Goal: Task Accomplishment & Management: Use online tool/utility

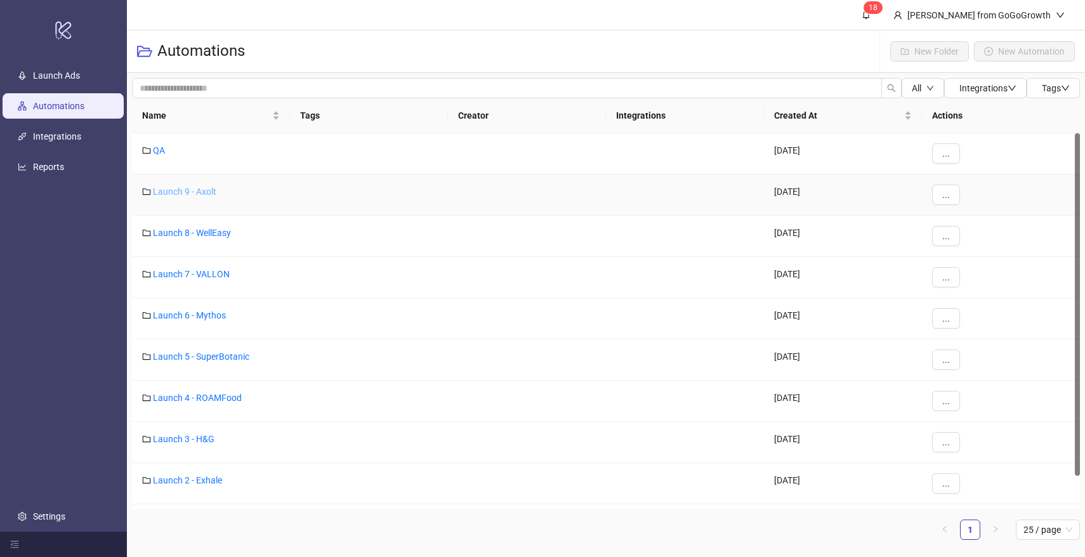
click at [174, 192] on link "Launch 9 - Axolt" at bounding box center [184, 191] width 63 height 10
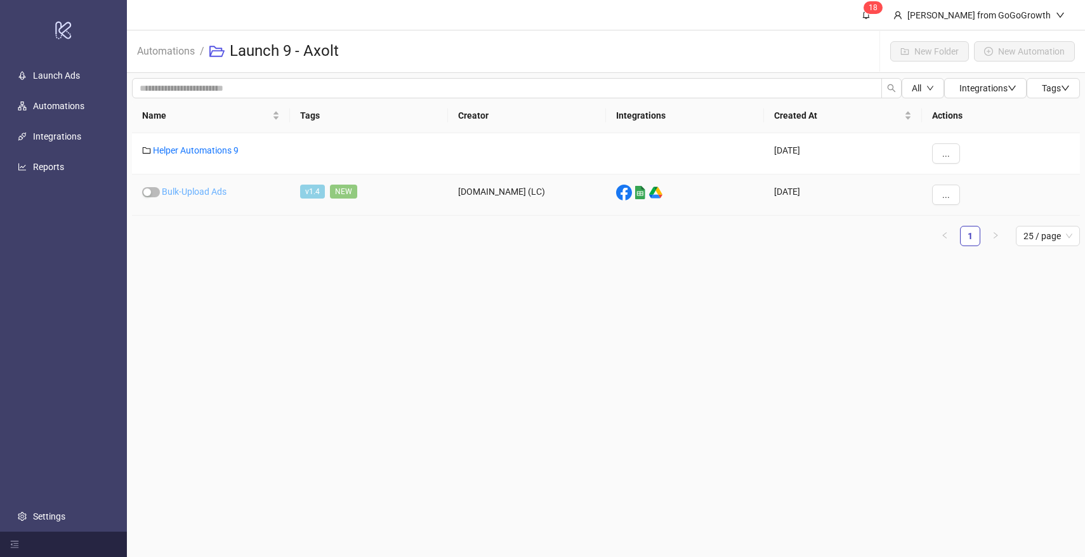
click at [185, 194] on link "Bulk-Upload Ads" at bounding box center [194, 191] width 65 height 10
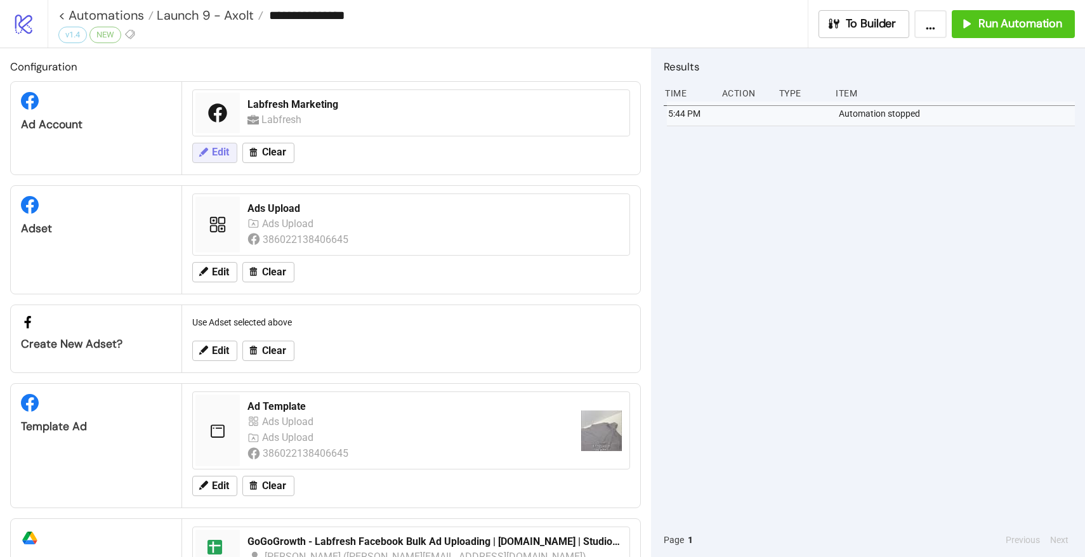
click at [218, 143] on button "Edit" at bounding box center [214, 153] width 45 height 20
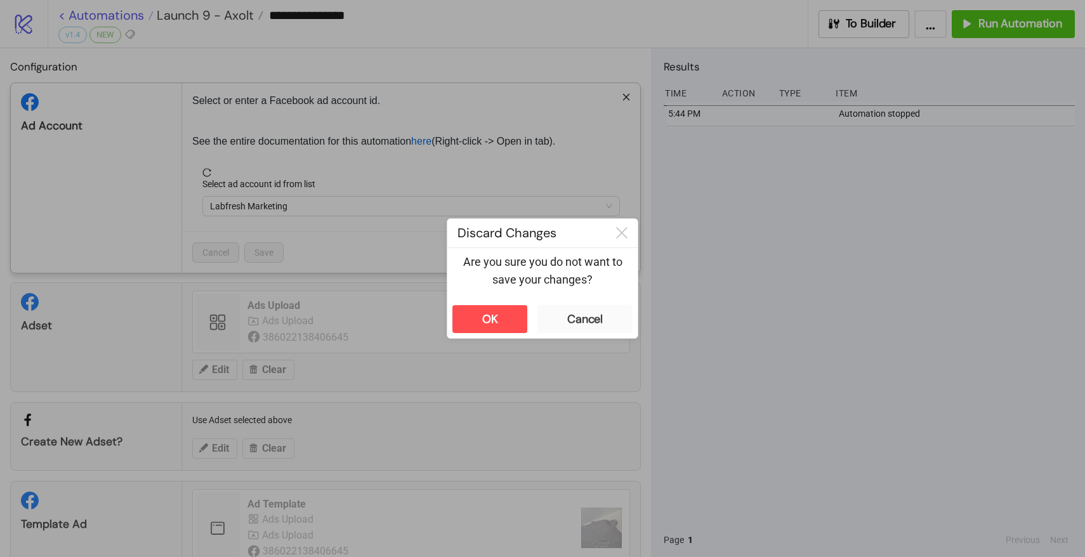
click at [127, 15] on div "**********" at bounding box center [542, 278] width 1085 height 557
click at [470, 313] on button "OK" at bounding box center [489, 319] width 75 height 28
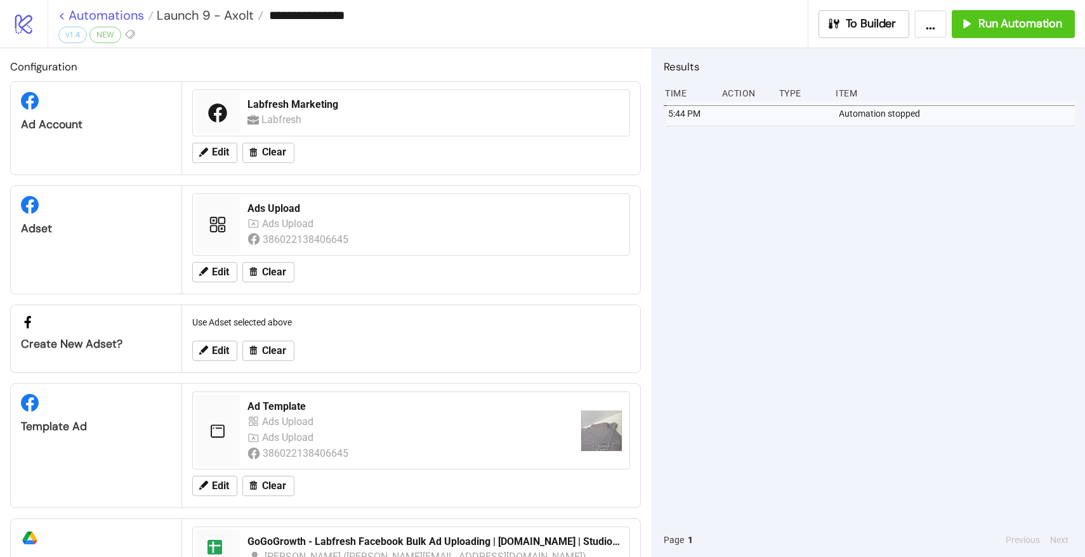
click at [127, 22] on link "< Automations" at bounding box center [105, 15] width 95 height 13
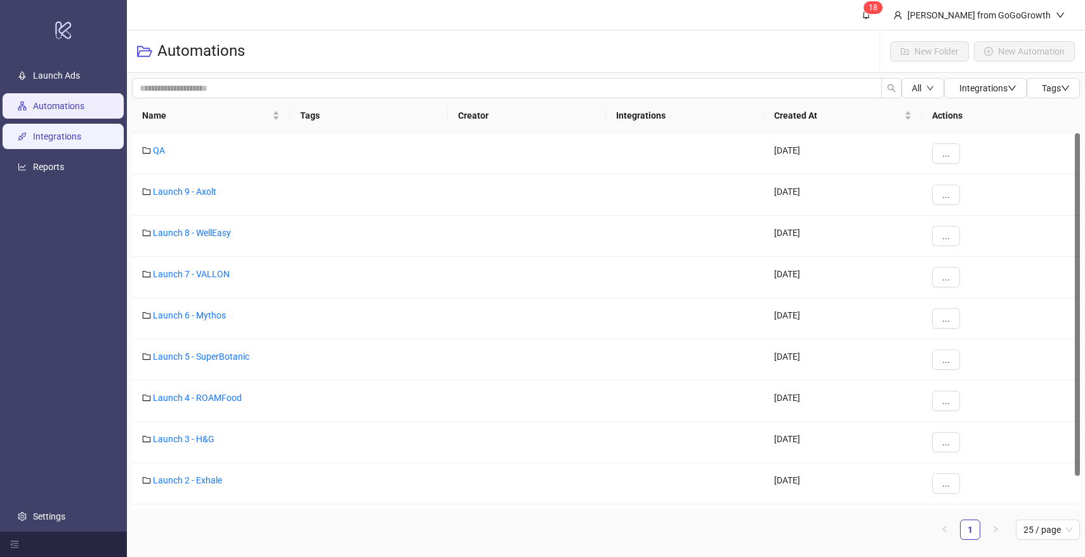
click at [71, 141] on link "Integrations" at bounding box center [57, 136] width 48 height 10
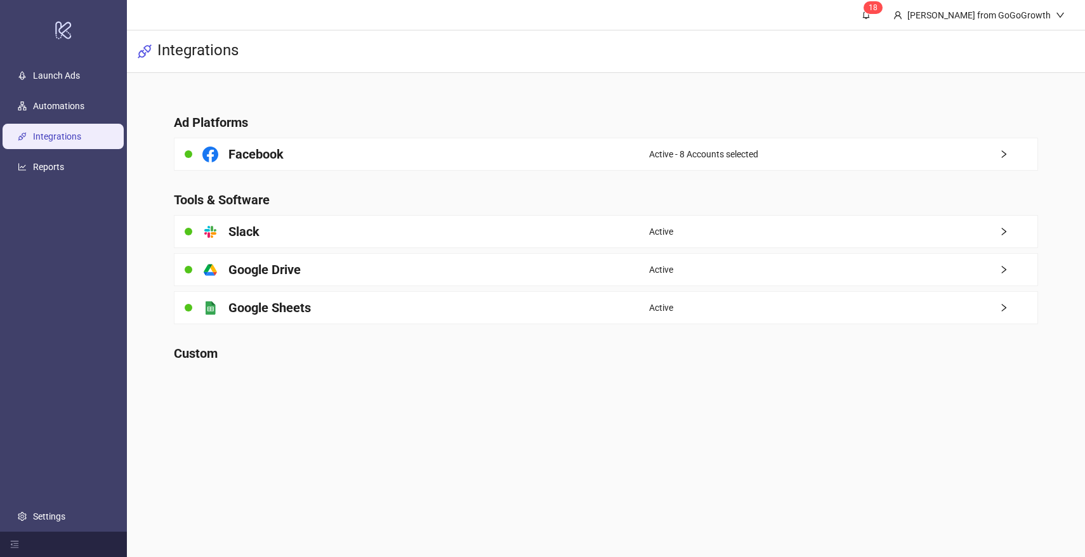
click at [329, 172] on main "Ad Platforms Facebook Active - 8 Accounts selected Tools & Software platform/sl…" at bounding box center [606, 231] width 884 height 316
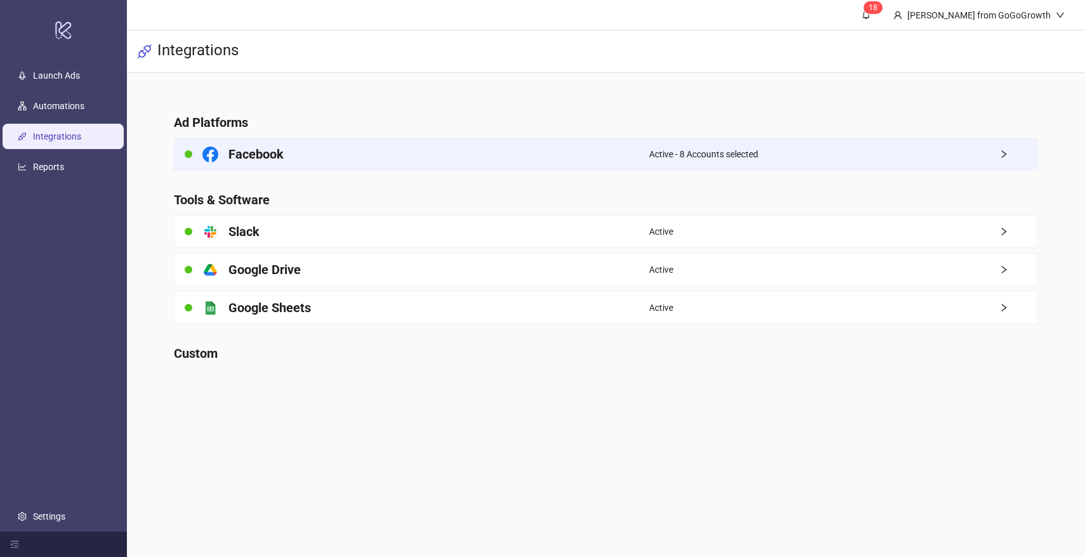
click at [313, 162] on div "Facebook" at bounding box center [411, 154] width 474 height 32
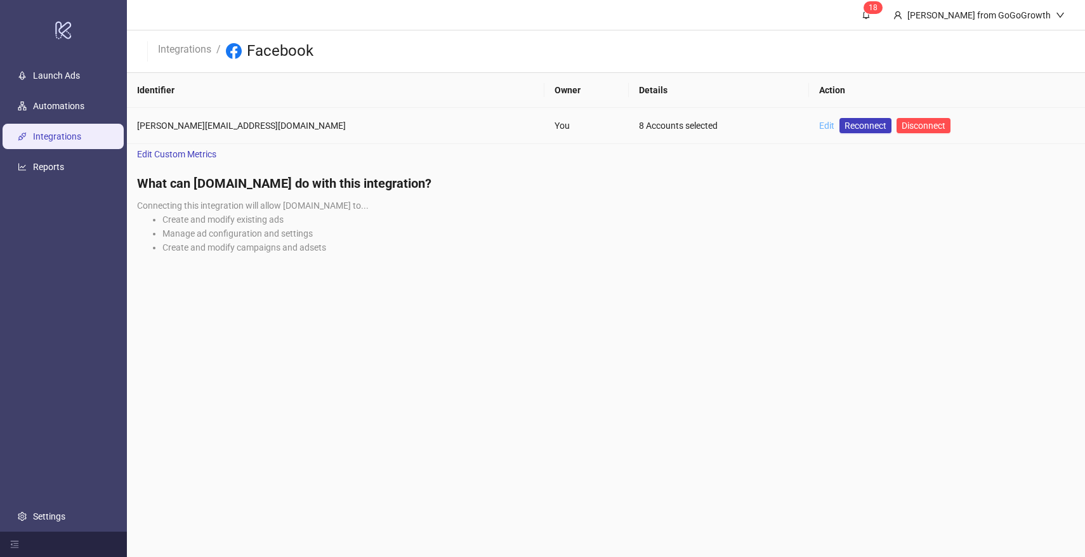
click at [819, 122] on link "Edit" at bounding box center [826, 126] width 15 height 10
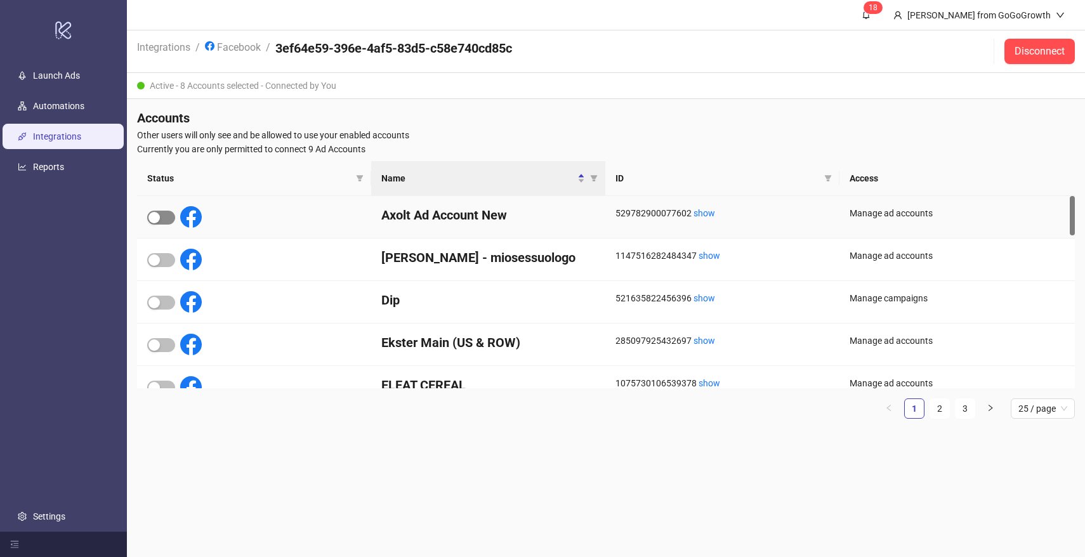
click at [164, 221] on span "button" at bounding box center [161, 218] width 28 height 14
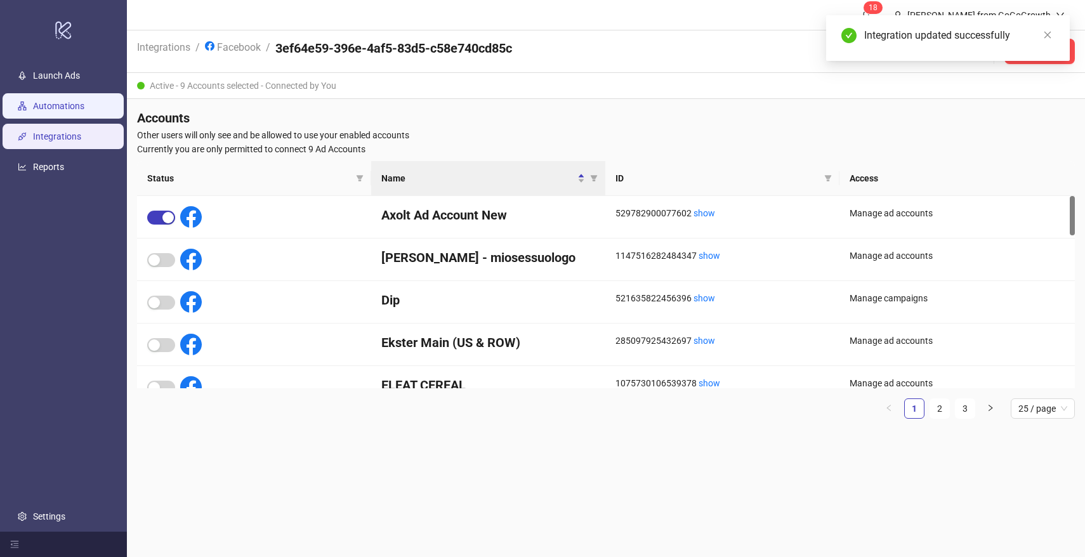
click at [68, 101] on link "Automations" at bounding box center [58, 106] width 51 height 10
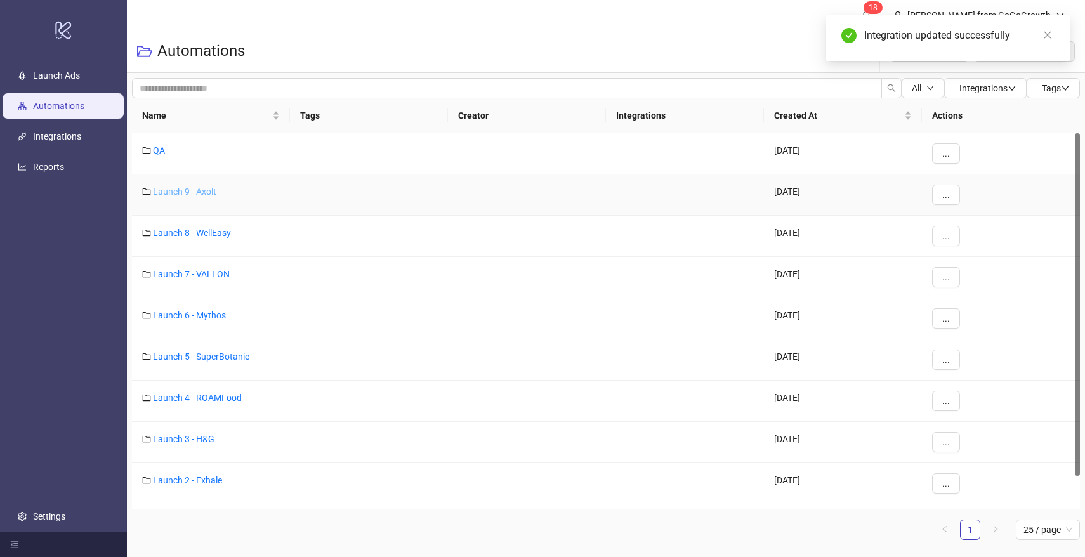
click at [170, 188] on link "Launch 9 - Axolt" at bounding box center [184, 191] width 63 height 10
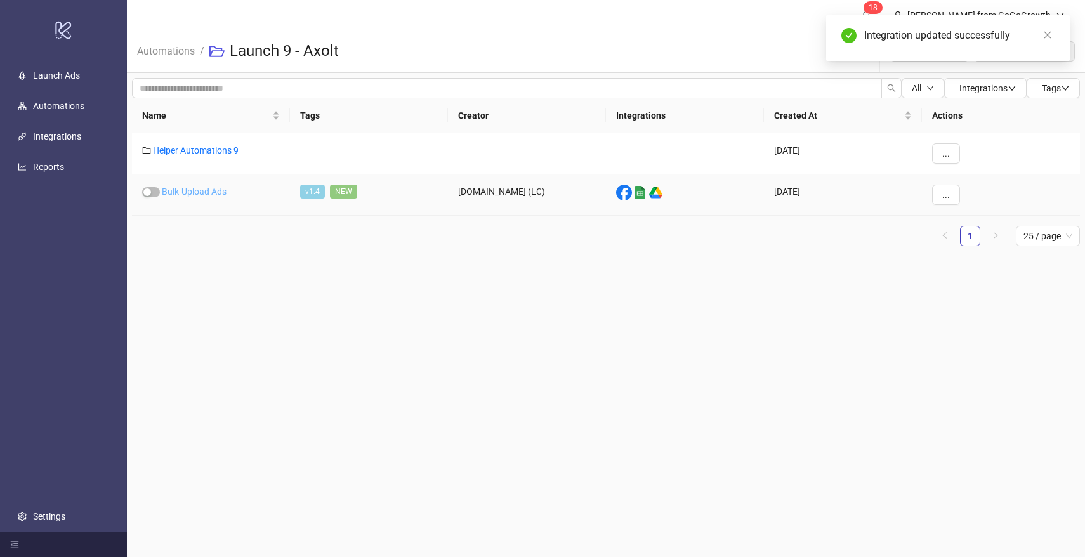
click at [191, 186] on link "Bulk-Upload Ads" at bounding box center [194, 191] width 65 height 10
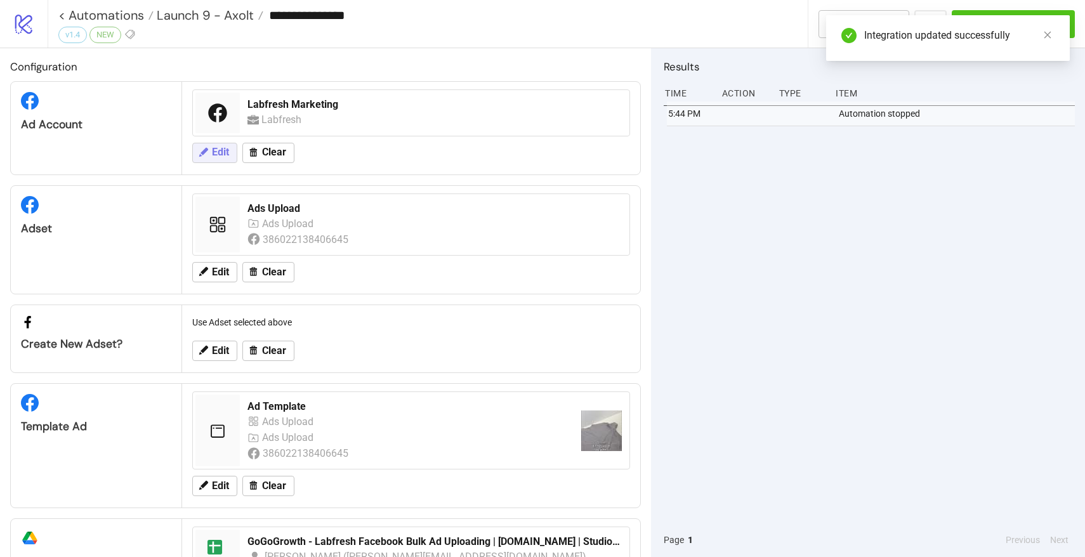
click at [214, 157] on span "Edit" at bounding box center [220, 152] width 17 height 11
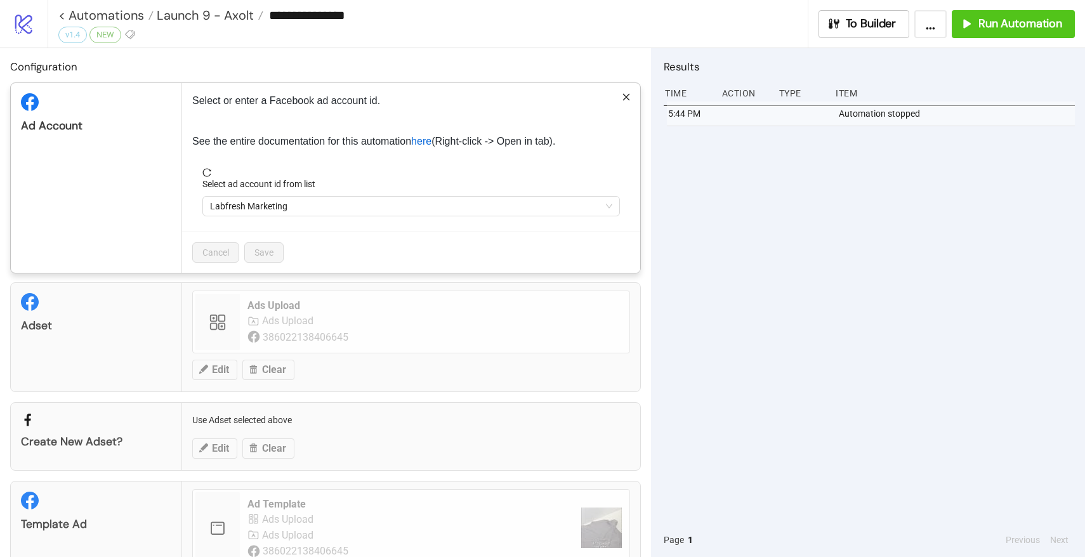
click at [210, 174] on icon "reload" at bounding box center [207, 173] width 8 height 8
click at [260, 210] on span "Labfresh Marketing" at bounding box center [411, 206] width 402 height 19
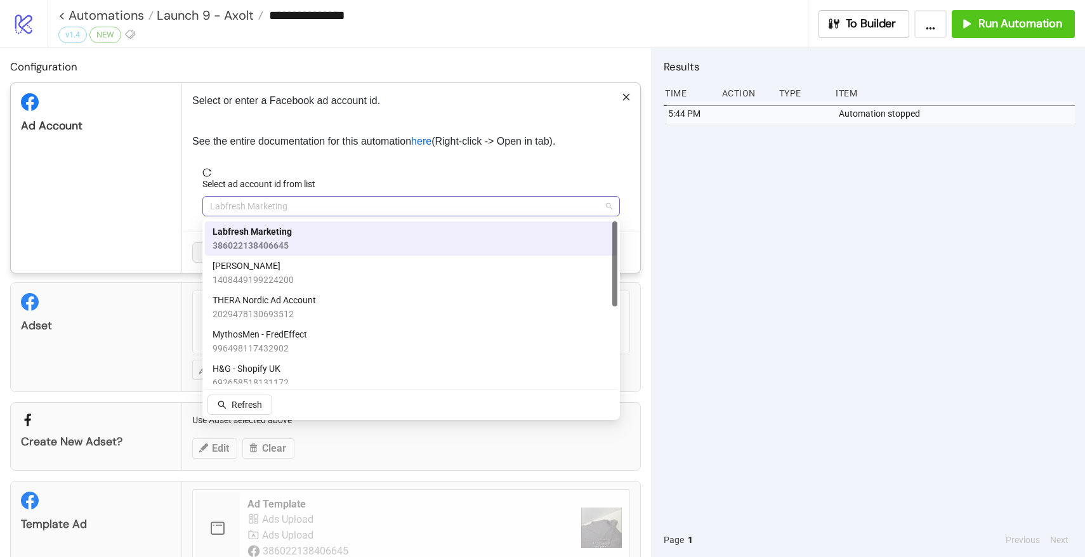
click at [260, 210] on span "Labfresh Marketing" at bounding box center [411, 206] width 402 height 19
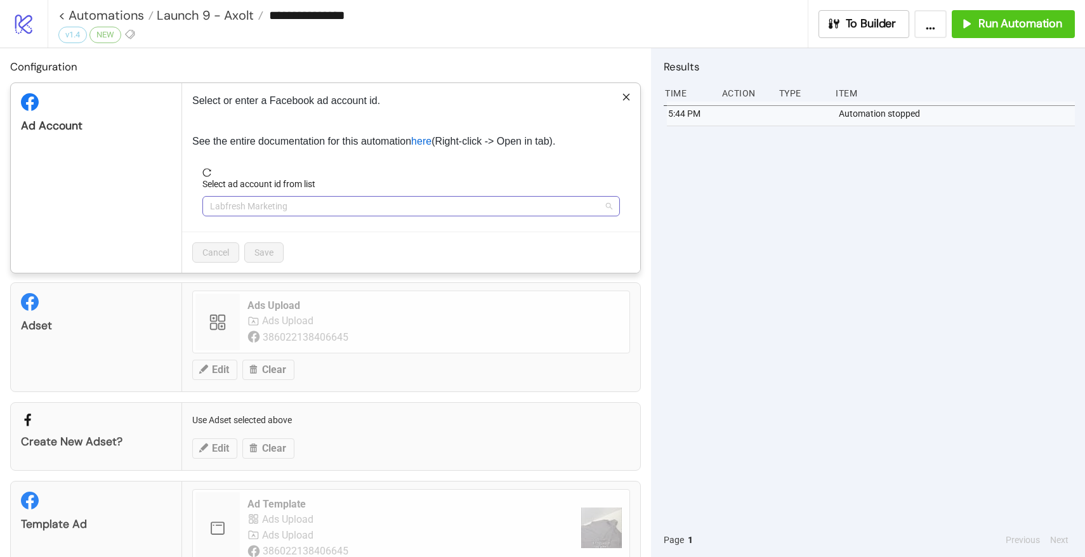
click at [259, 210] on span "Labfresh Marketing" at bounding box center [411, 206] width 402 height 19
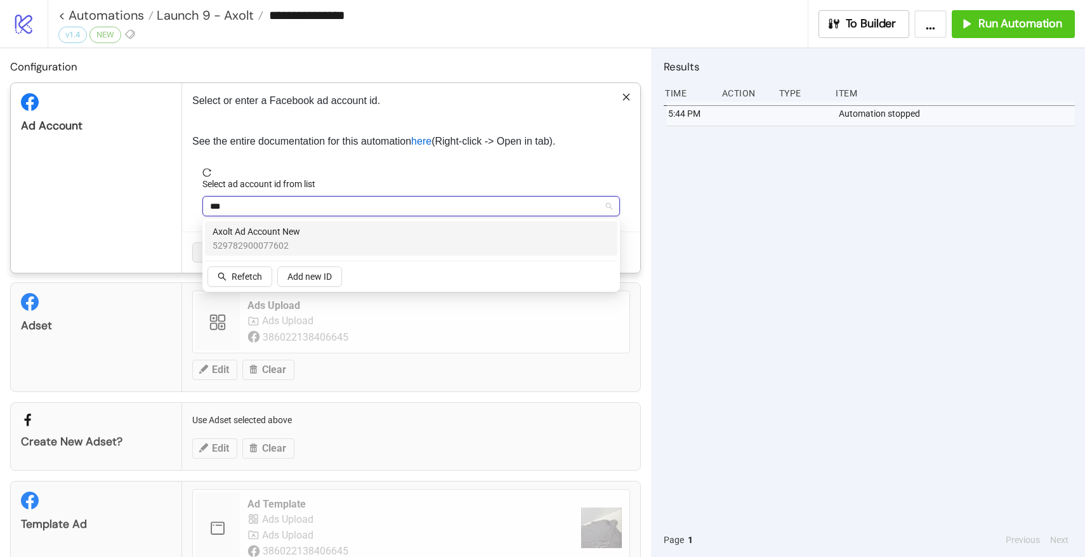
type input "****"
click at [266, 226] on span "Axolt Ad Account New" at bounding box center [256, 232] width 88 height 14
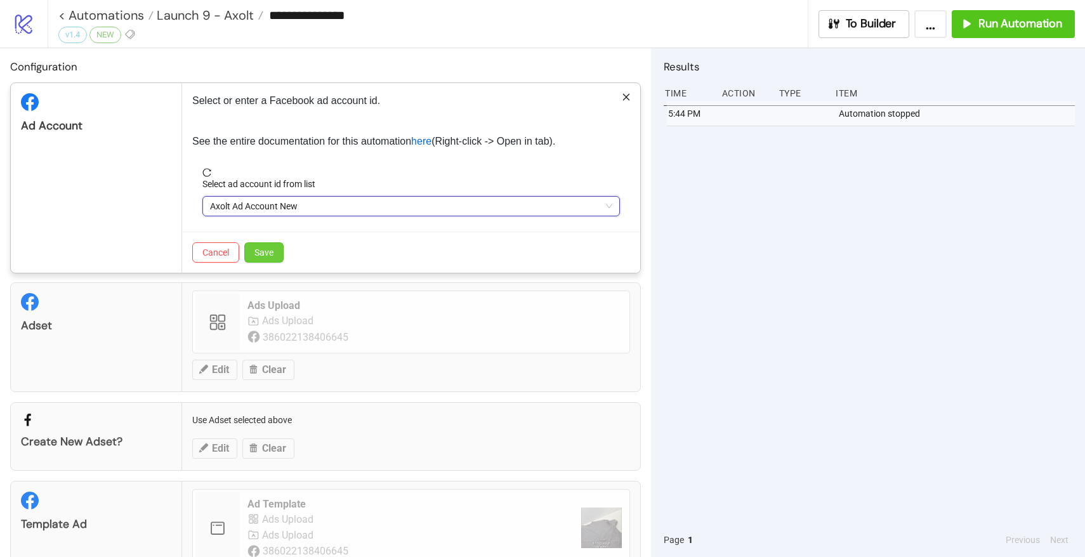
click at [268, 261] on button "Save" at bounding box center [263, 252] width 39 height 20
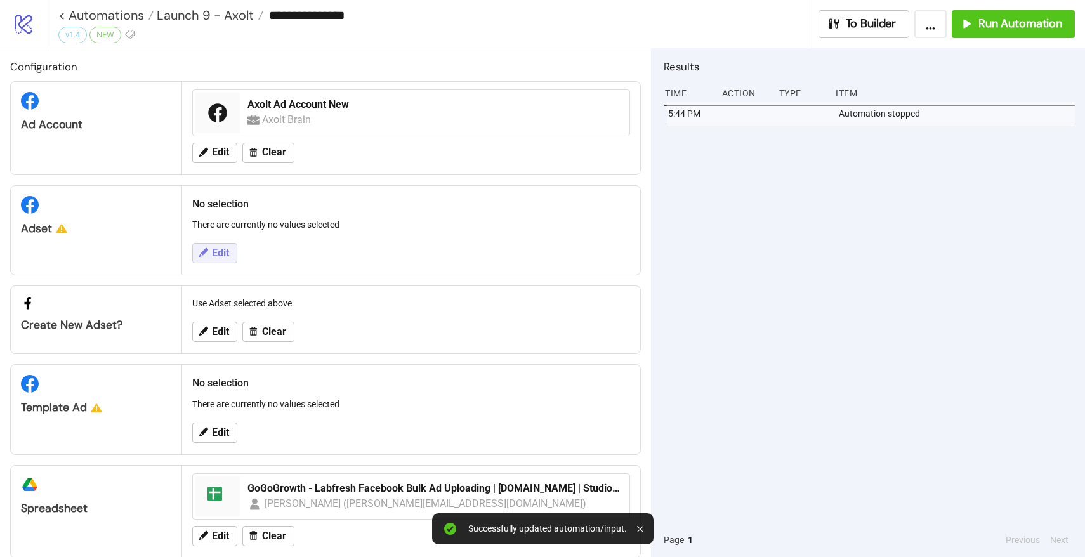
click at [214, 245] on button "Edit" at bounding box center [214, 253] width 45 height 20
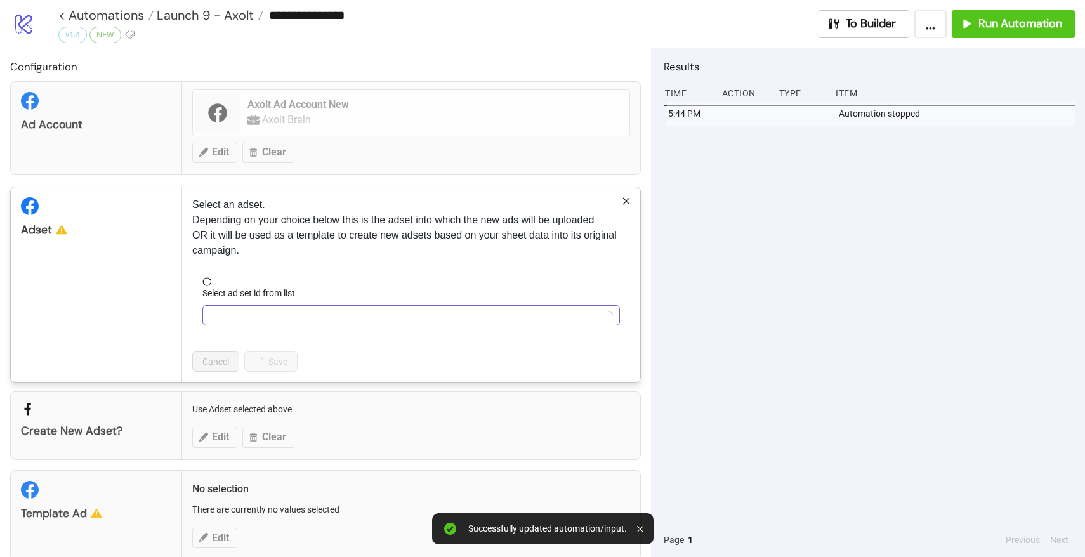
click at [297, 309] on input "Select ad set id from list" at bounding box center [405, 315] width 391 height 19
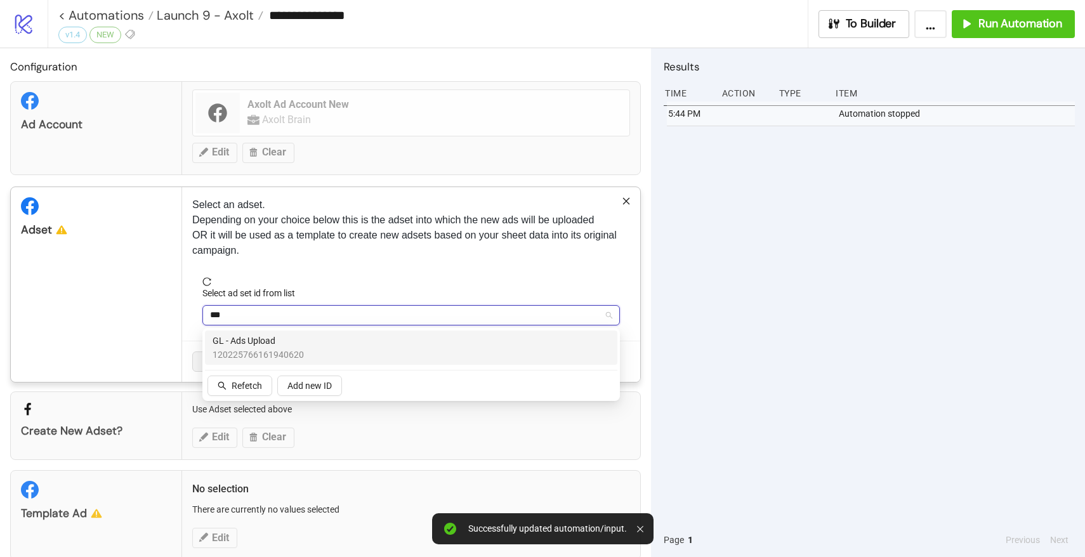
type input "****"
click at [284, 353] on span "120225766161940620" at bounding box center [257, 355] width 91 height 14
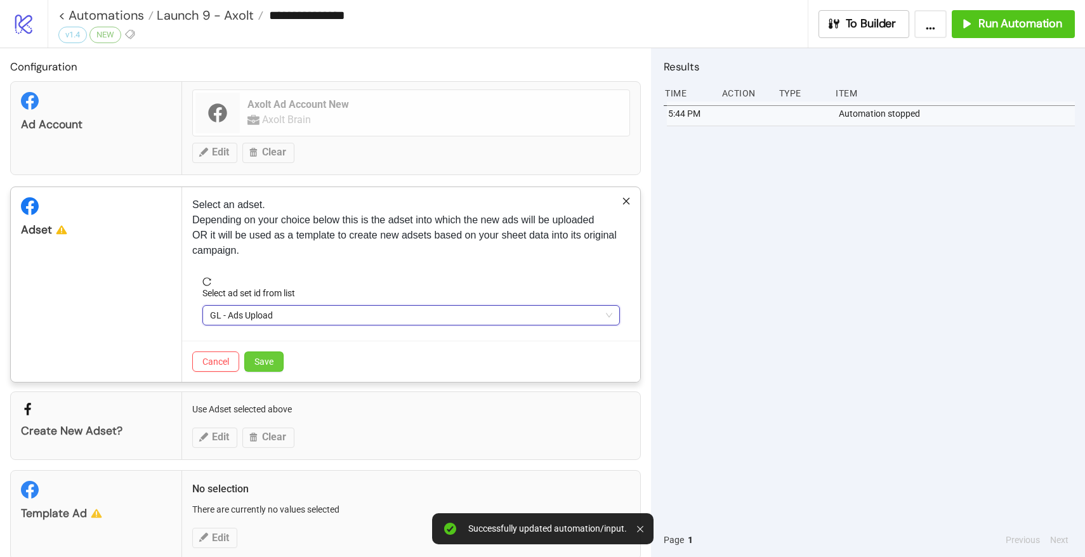
click at [273, 363] on span "Save" at bounding box center [263, 361] width 19 height 10
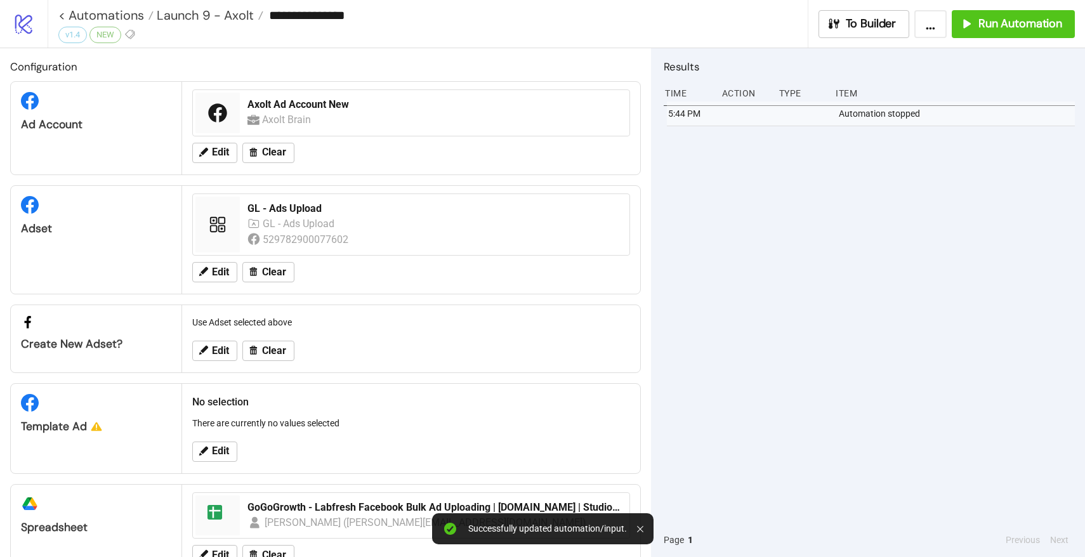
scroll to position [41, 0]
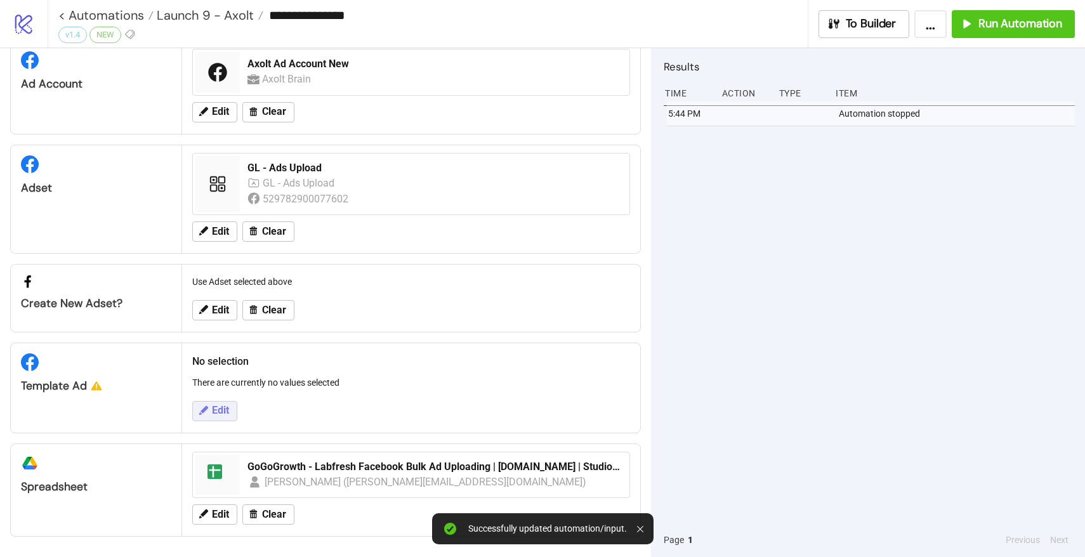
click at [218, 407] on span "Edit" at bounding box center [220, 410] width 17 height 11
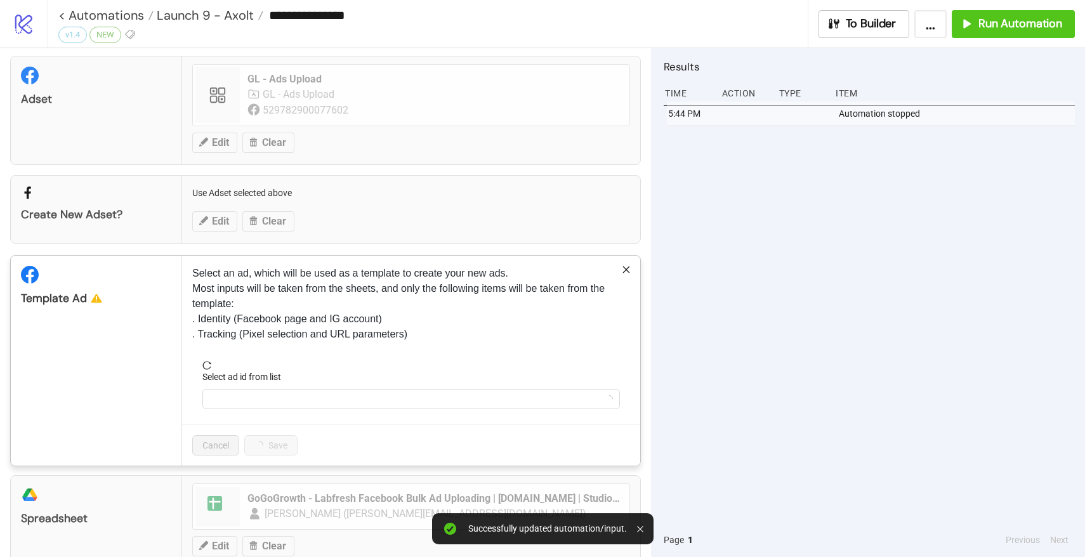
scroll to position [161, 0]
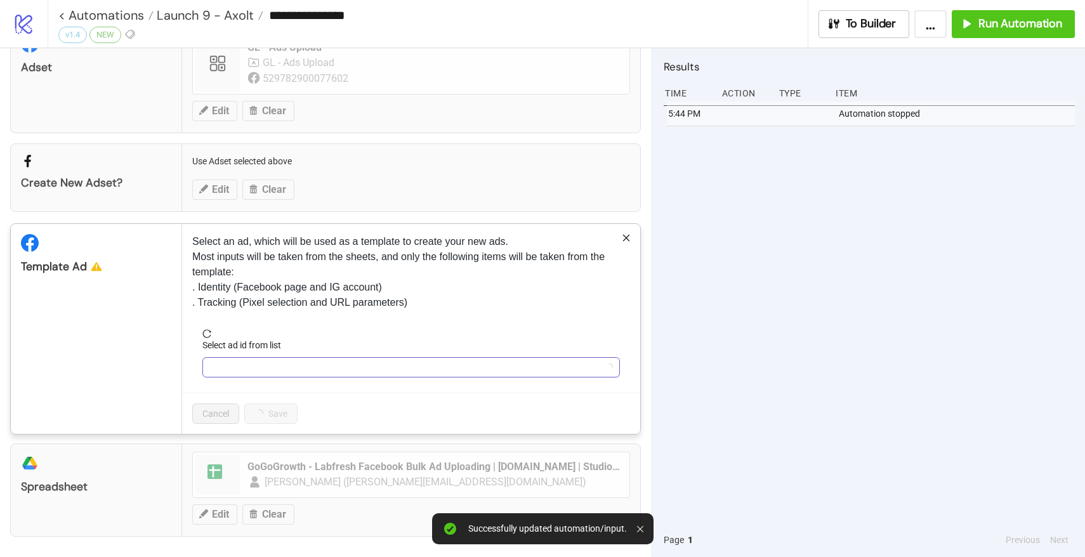
click at [315, 369] on input "Select ad id from list" at bounding box center [405, 367] width 391 height 19
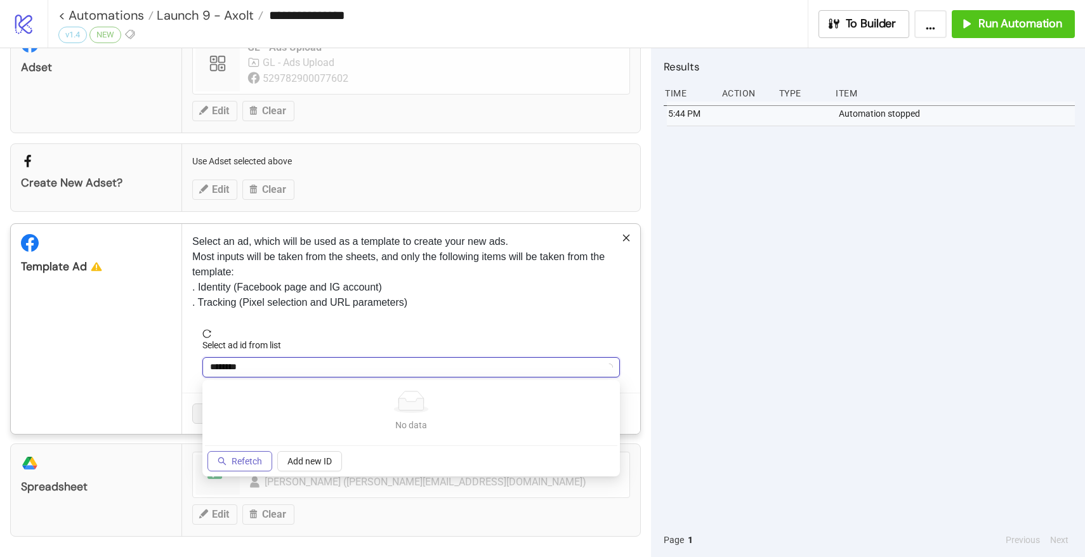
type input "********"
click at [239, 457] on span "Refetch" at bounding box center [246, 461] width 30 height 10
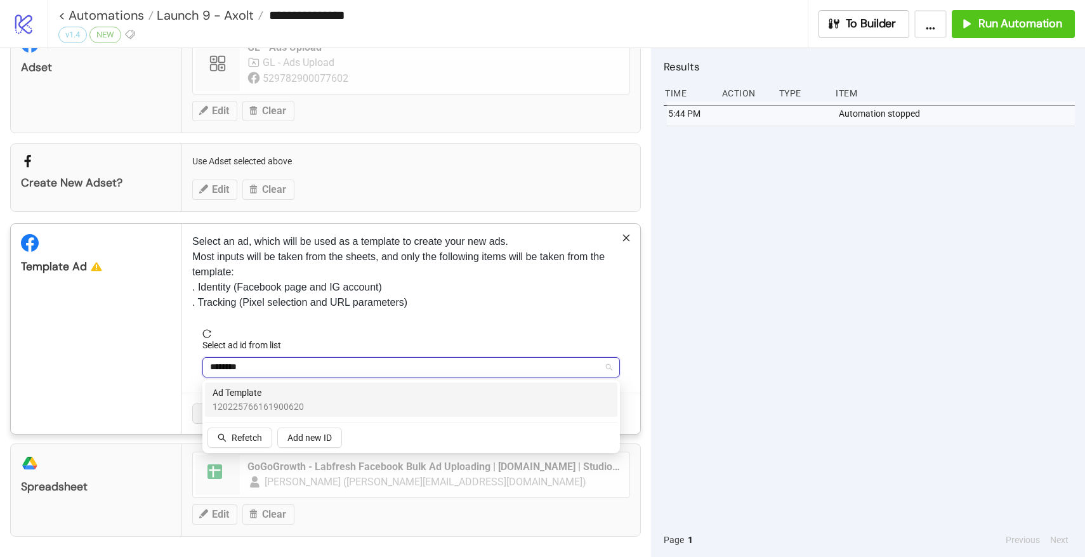
click at [259, 396] on span "Ad Template" at bounding box center [257, 393] width 91 height 14
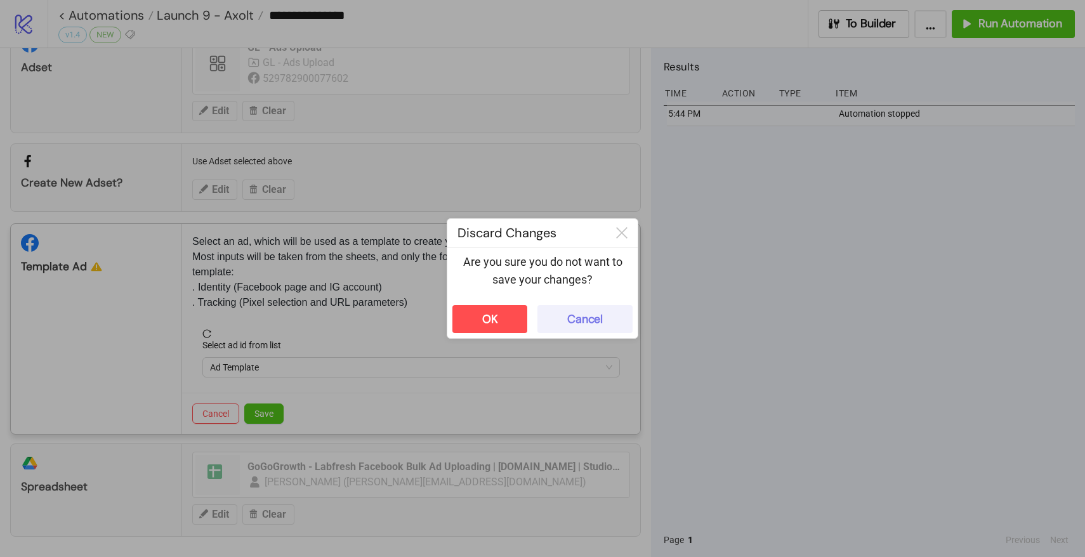
click at [581, 306] on button "Cancel" at bounding box center [584, 319] width 95 height 28
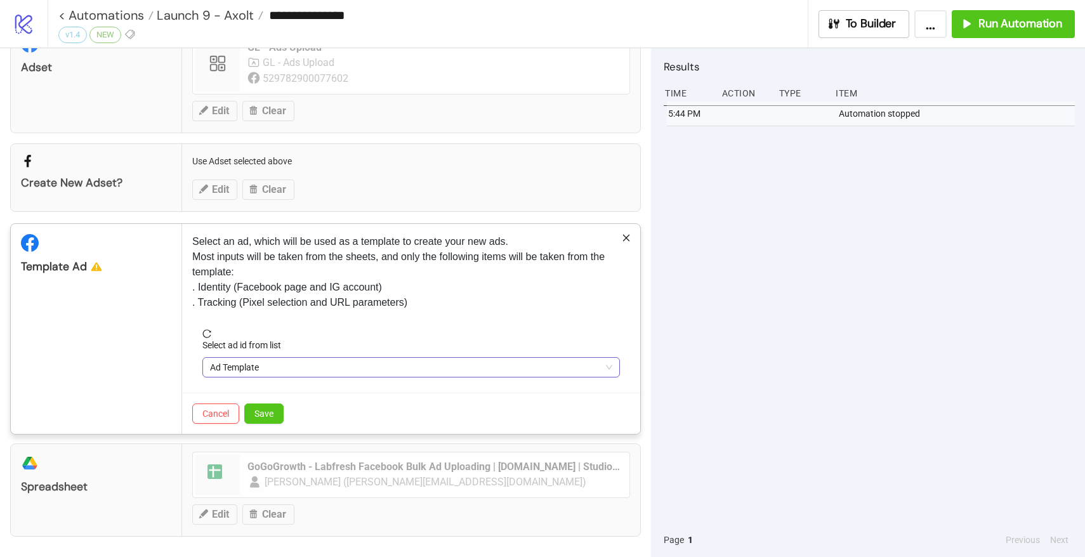
click at [277, 363] on span "Ad Template" at bounding box center [411, 367] width 402 height 19
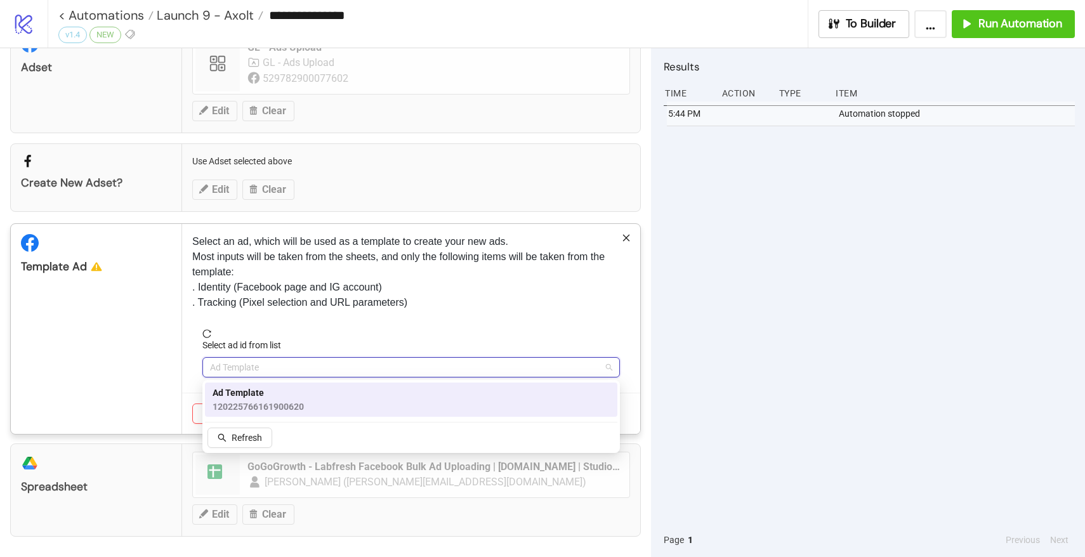
click at [260, 398] on span "Ad Template" at bounding box center [257, 393] width 91 height 14
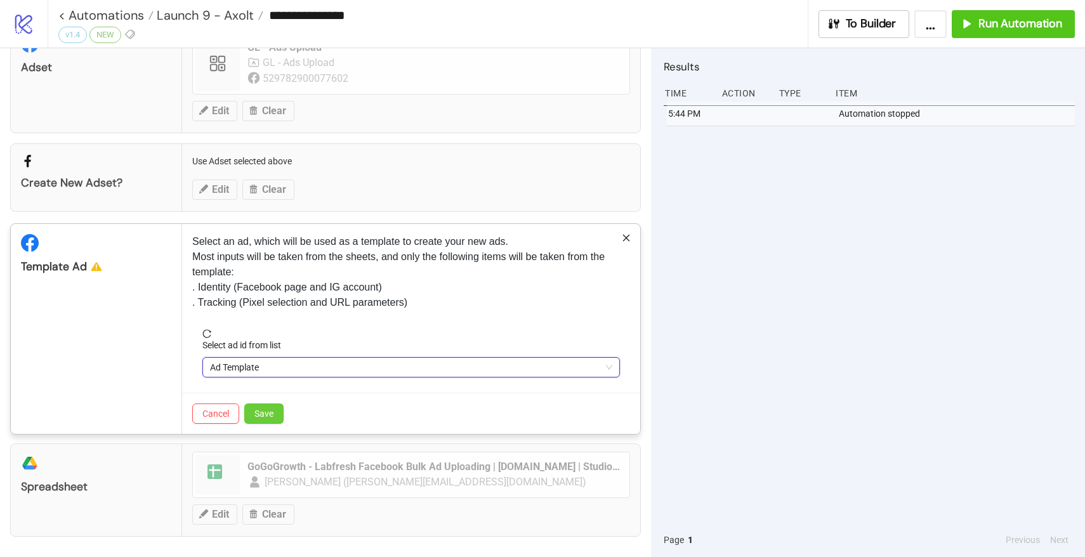
click at [259, 413] on span "Save" at bounding box center [263, 413] width 19 height 10
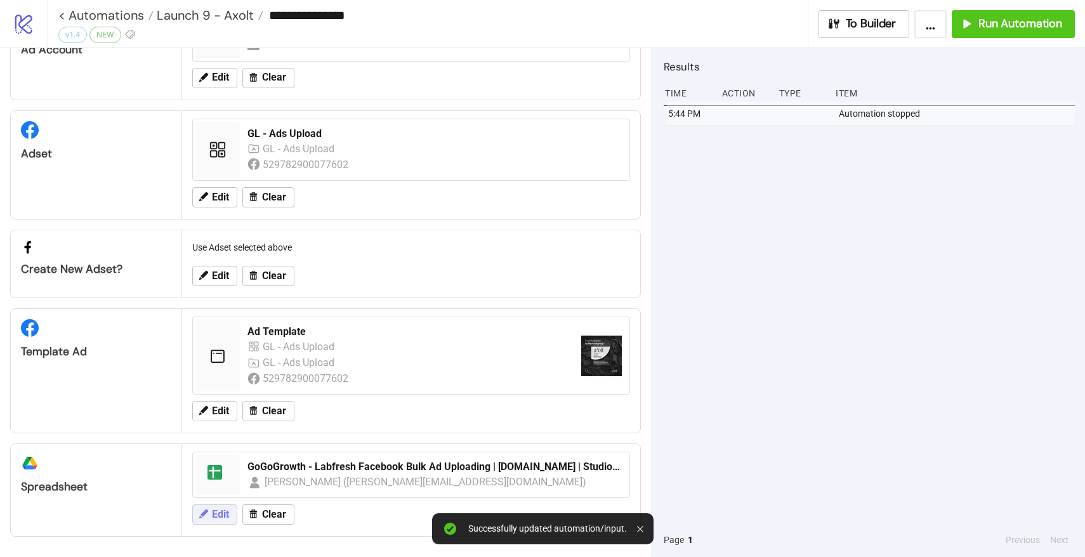
click at [209, 509] on button "Edit" at bounding box center [214, 514] width 45 height 20
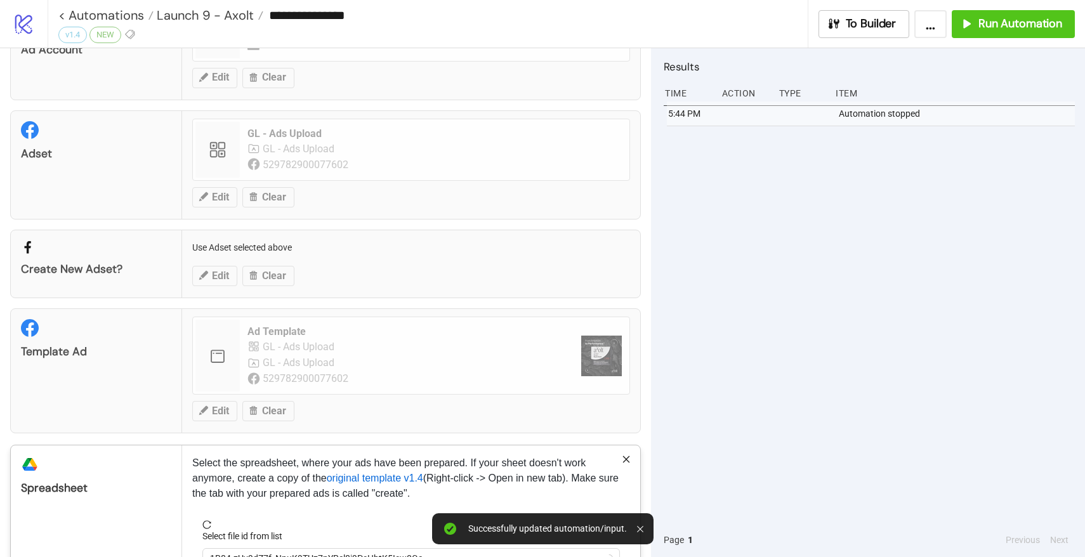
scroll to position [162, 0]
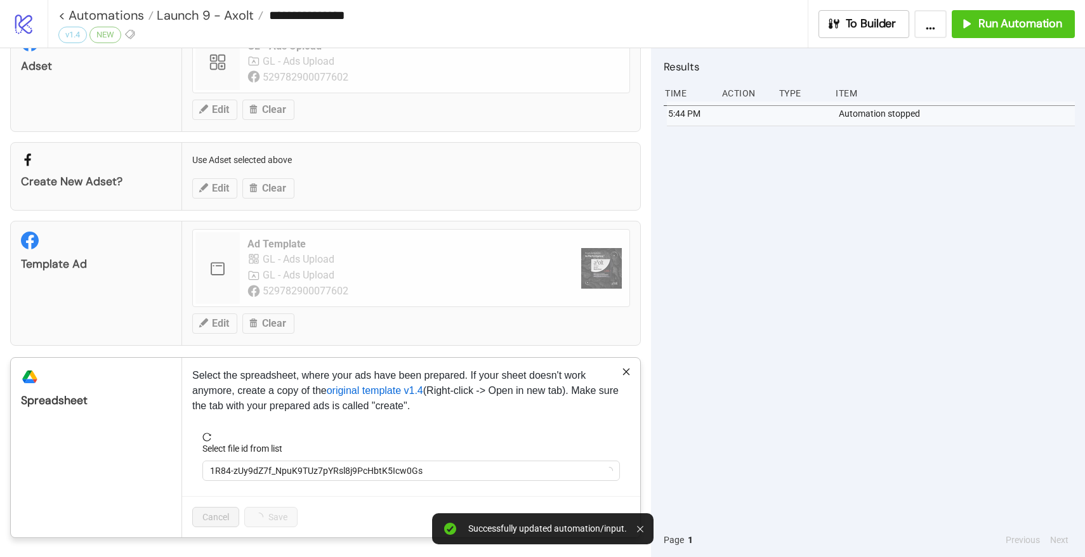
click at [247, 486] on form "Select file id from list 1R84-zUy9dZ7f_NpuK9TUz7pYRsl8j9PcHbtK5Icw0Gs" at bounding box center [411, 464] width 438 height 63
click at [253, 468] on span "GoGoGrowth - Labfresh Facebook Bulk Ad Uploading | [DOMAIN_NAME] | Studio Plan …" at bounding box center [411, 470] width 402 height 19
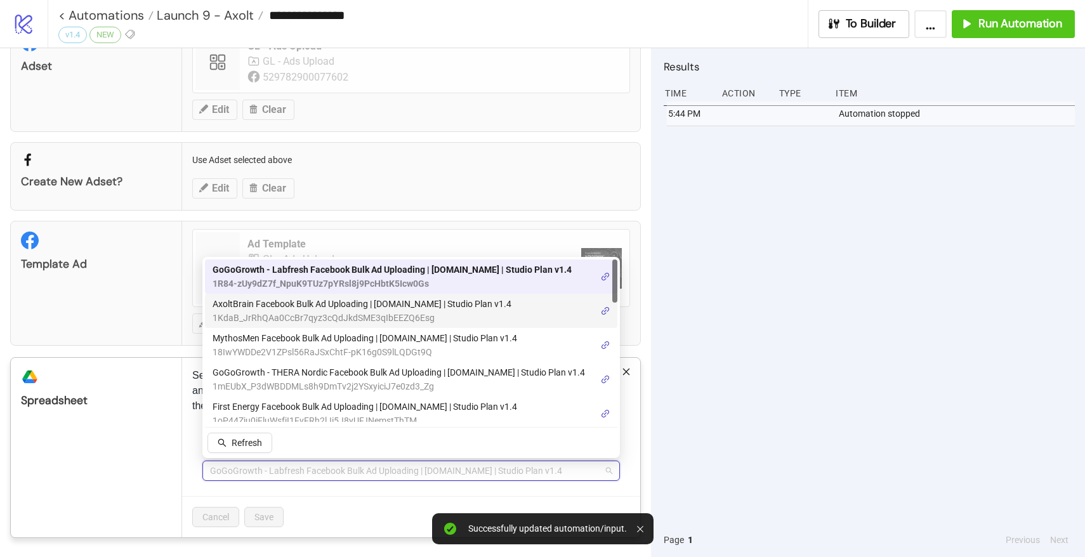
click at [294, 308] on span "AxoltBrain Facebook Bulk Ad Uploading | [DOMAIN_NAME] | Studio Plan v1.4" at bounding box center [361, 304] width 299 height 14
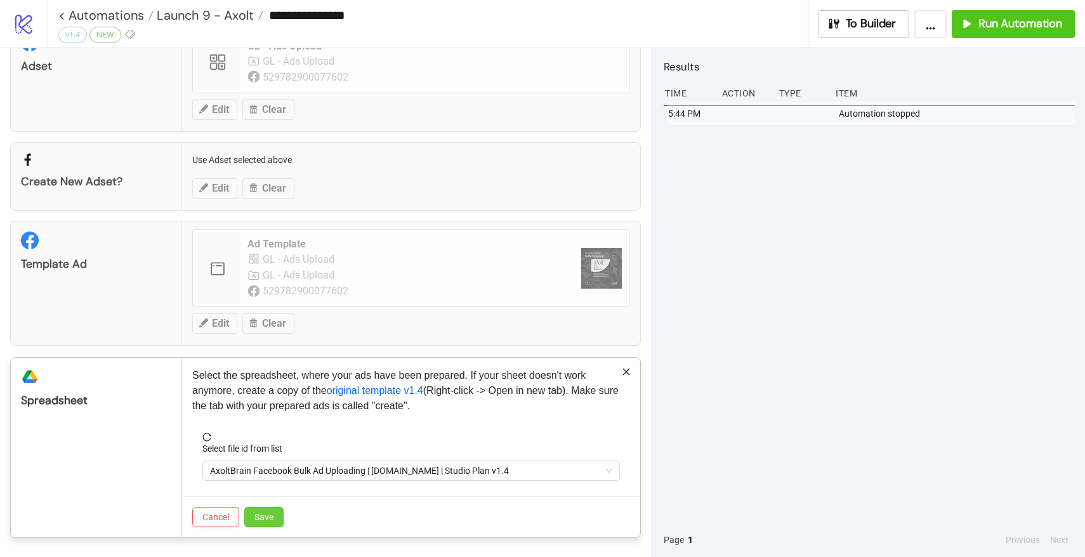
click at [275, 512] on button "Save" at bounding box center [263, 517] width 39 height 20
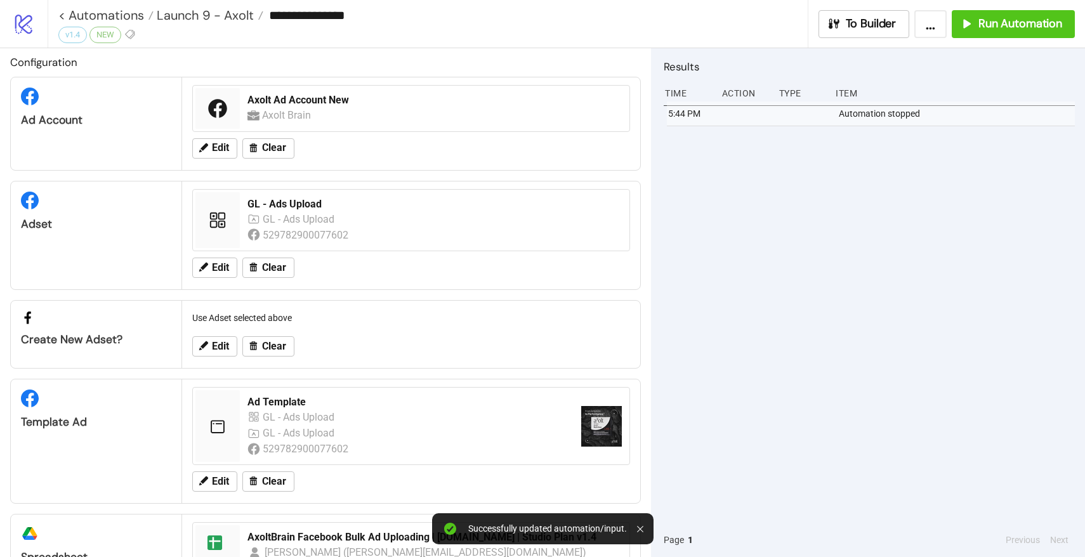
scroll to position [0, 0]
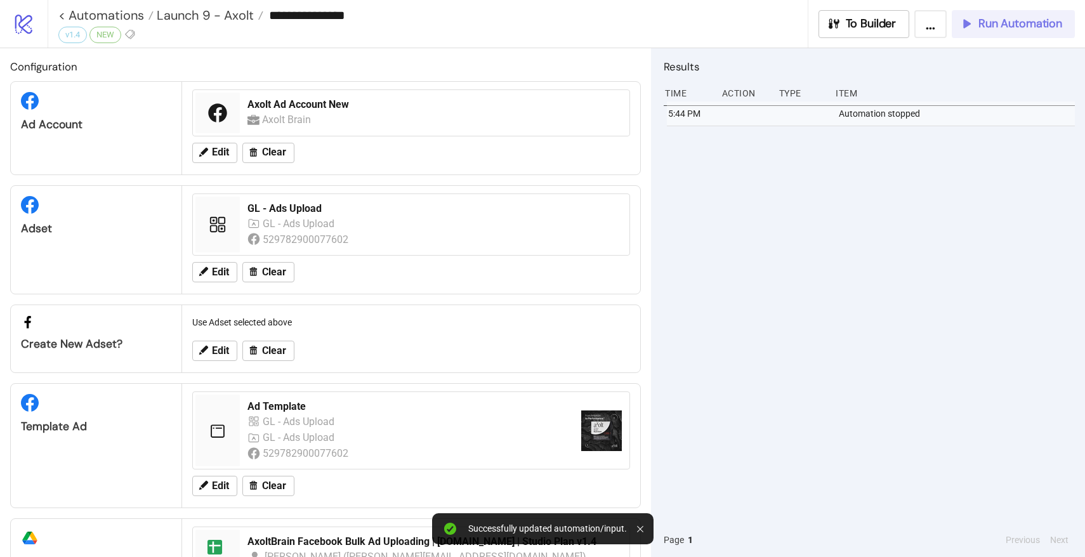
click at [1013, 31] on button "Run Automation" at bounding box center [1012, 24] width 123 height 28
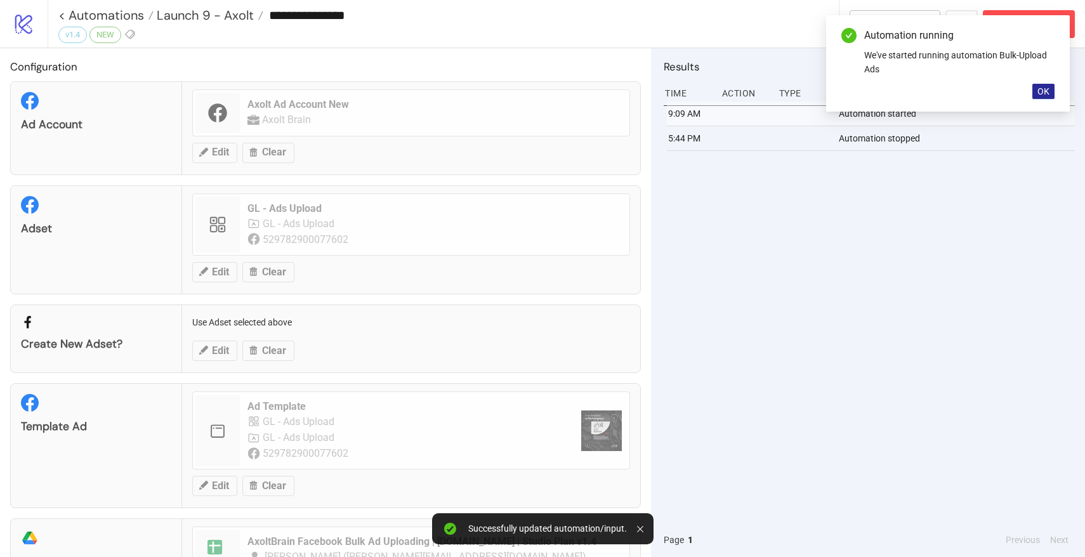
click at [1045, 86] on span "OK" at bounding box center [1043, 91] width 12 height 10
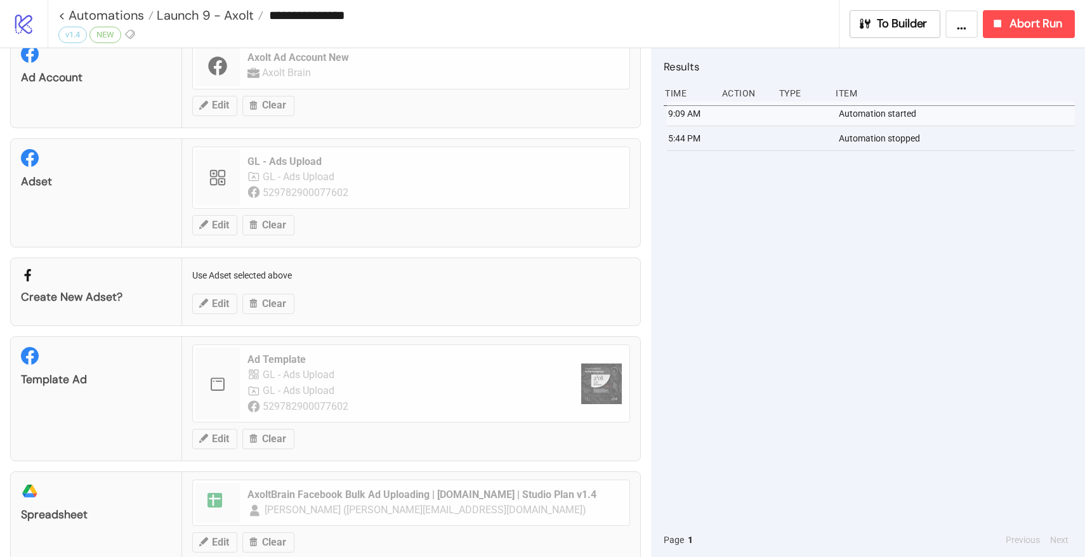
scroll to position [75, 0]
